Goal: Information Seeking & Learning: Learn about a topic

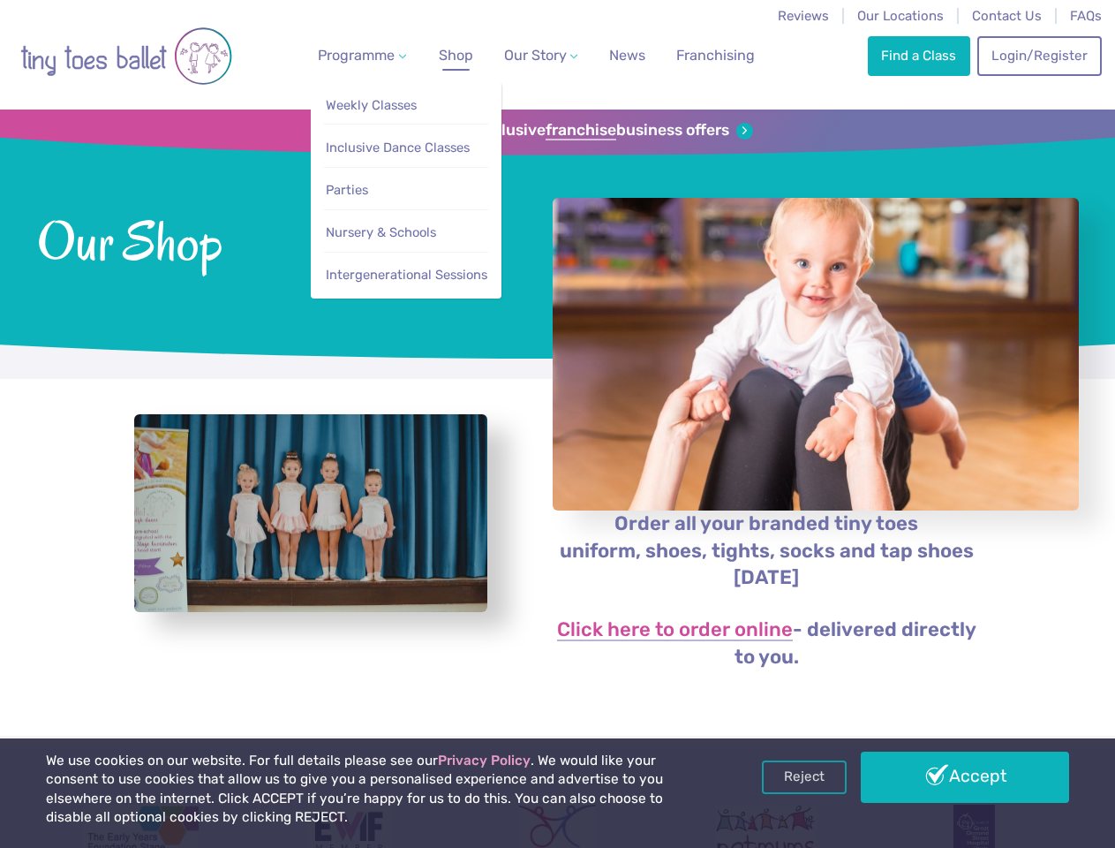
click at [359, 55] on span "Programme" at bounding box center [356, 55] width 77 height 17
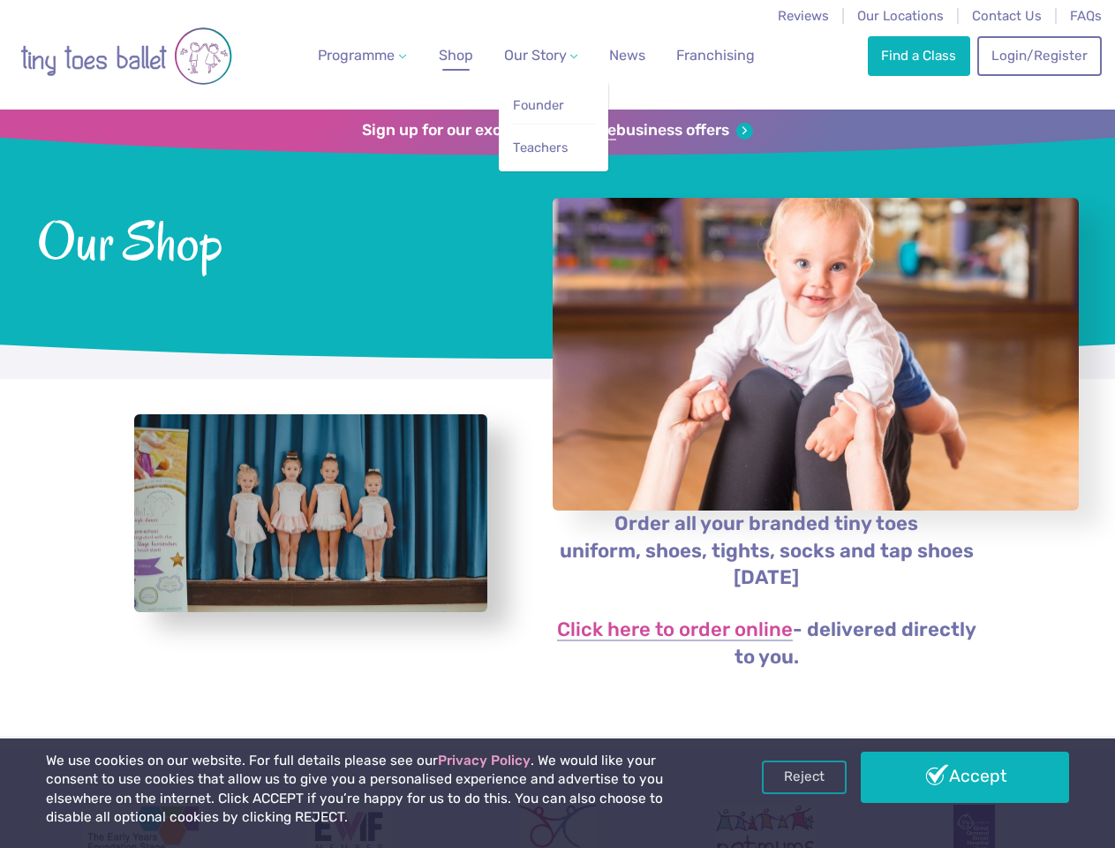
click at [525, 55] on span "Our Story" at bounding box center [535, 55] width 63 height 17
click at [557, 131] on strong "franchise" at bounding box center [581, 130] width 71 height 19
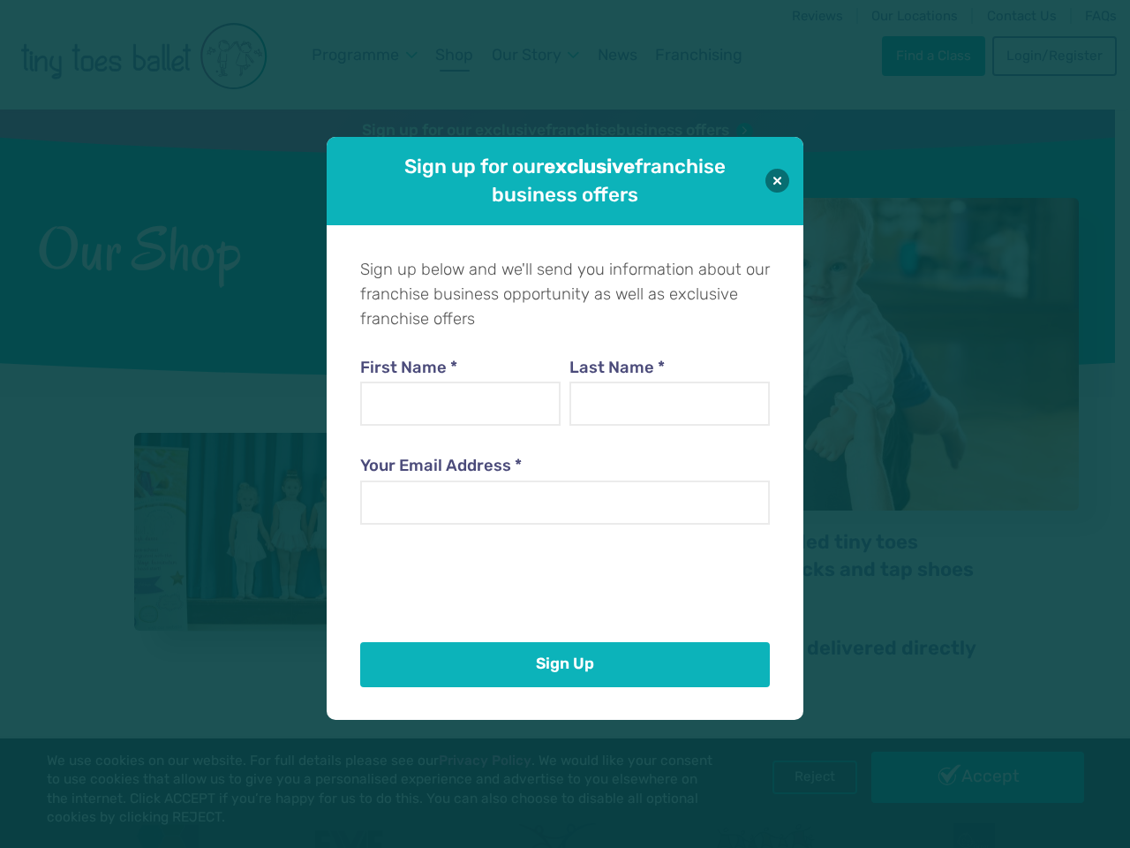
click at [311, 532] on div "Sign up for our exclusive franchise business offers Sign up below and we'll sen…" at bounding box center [565, 424] width 1130 height 848
click at [805, 777] on div "Sign up for our exclusive franchise business offers Sign up below and we'll sen…" at bounding box center [565, 424] width 1130 height 848
click at [965, 777] on div "Sign up for our exclusive franchise business offers Sign up below and we'll sen…" at bounding box center [565, 424] width 1130 height 848
